Goal: Task Accomplishment & Management: Use online tool/utility

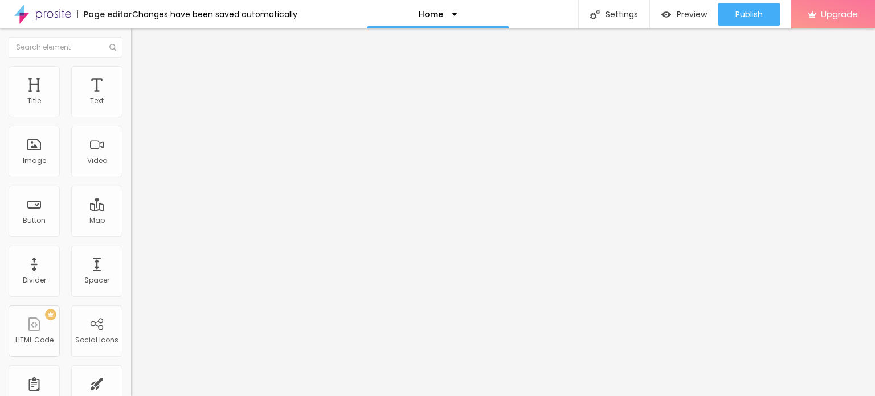
click at [131, 98] on span "Change image" at bounding box center [161, 93] width 61 height 10
click at [131, 107] on input "Click me" at bounding box center [199, 101] width 137 height 11
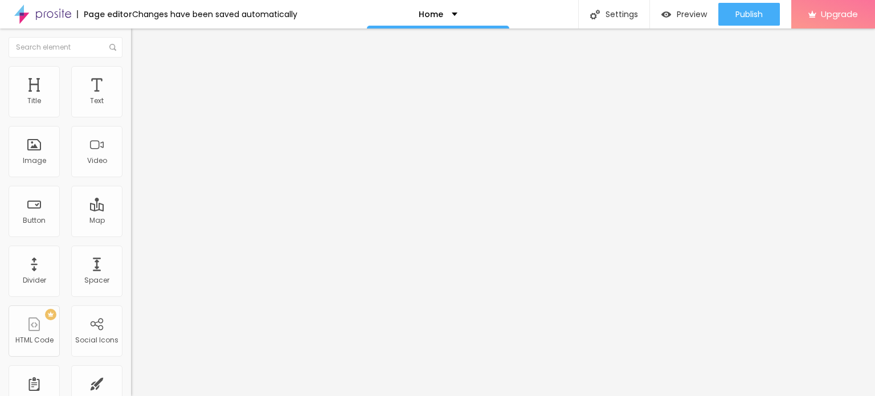
paste input "WhatsApp :- ☎️ [PHONE_NUMBER]"
type input "WhatsApp :- ☎️ [PHONE_NUMBER]"
click at [131, 235] on input "https://" at bounding box center [199, 228] width 137 height 11
paste input "[DOMAIN_NAME][URL]"
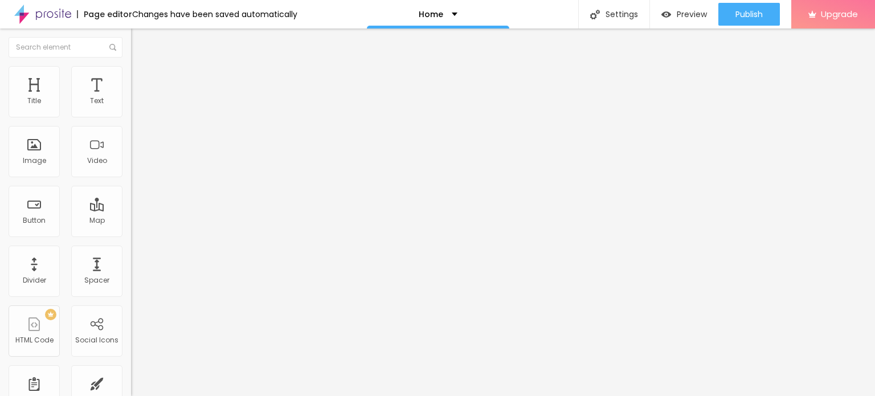
type input "[URL][DOMAIN_NAME]"
click at [131, 249] on div at bounding box center [196, 249] width 131 height 0
click at [131, 98] on span "Add image" at bounding box center [154, 93] width 47 height 10
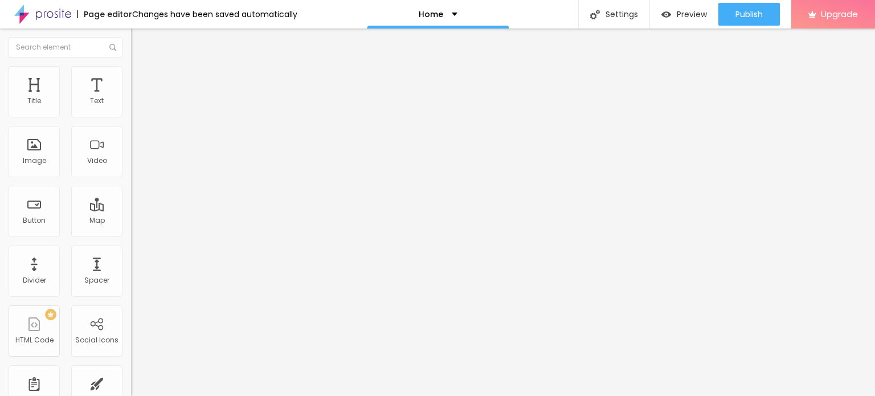
click at [131, 98] on span "Change image" at bounding box center [161, 93] width 61 height 10
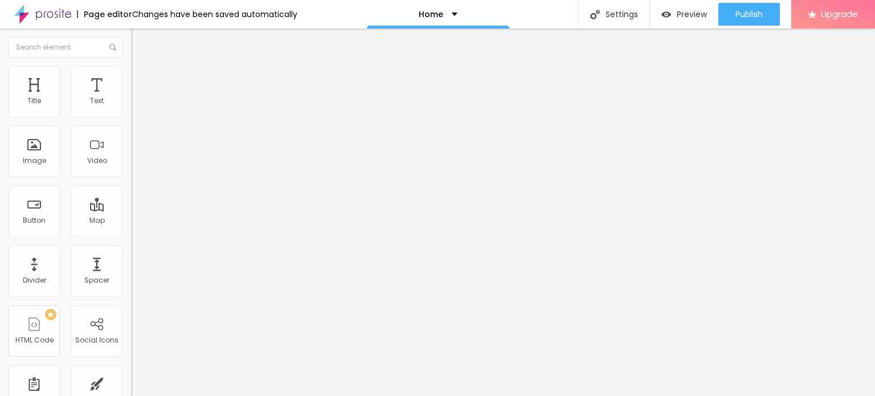
click at [51, 14] on img at bounding box center [42, 14] width 57 height 28
